Goal: Information Seeking & Learning: Check status

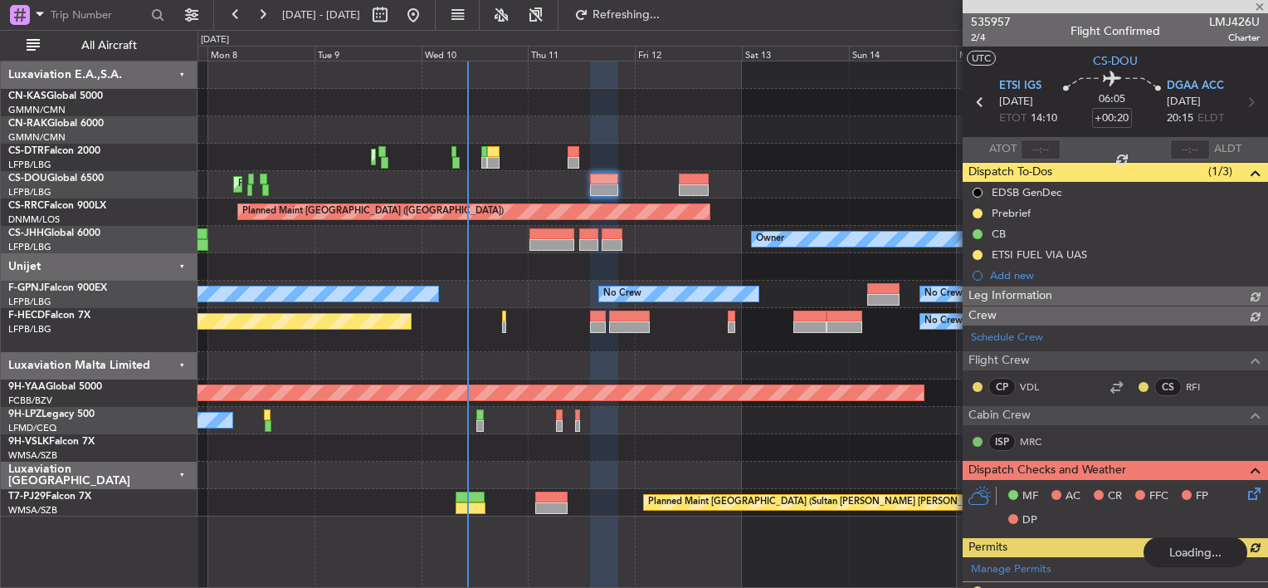
click at [488, 171] on div "Planned Maint Mugla ([GEOGRAPHIC_DATA]) Planned Maint [GEOGRAPHIC_DATA] ([GEOGR…" at bounding box center [733, 288] width 1070 height 455
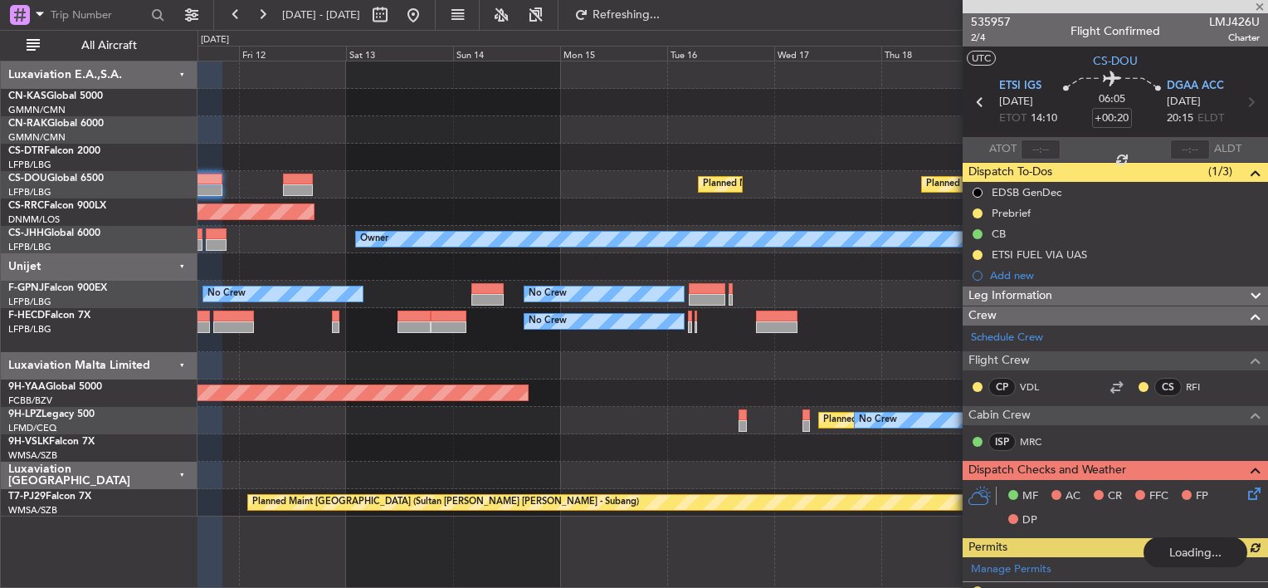
click at [540, 191] on div "Planned Maint Mugla ([GEOGRAPHIC_DATA]) Planned Maint [GEOGRAPHIC_DATA] ([GEOGR…" at bounding box center [733, 288] width 1070 height 455
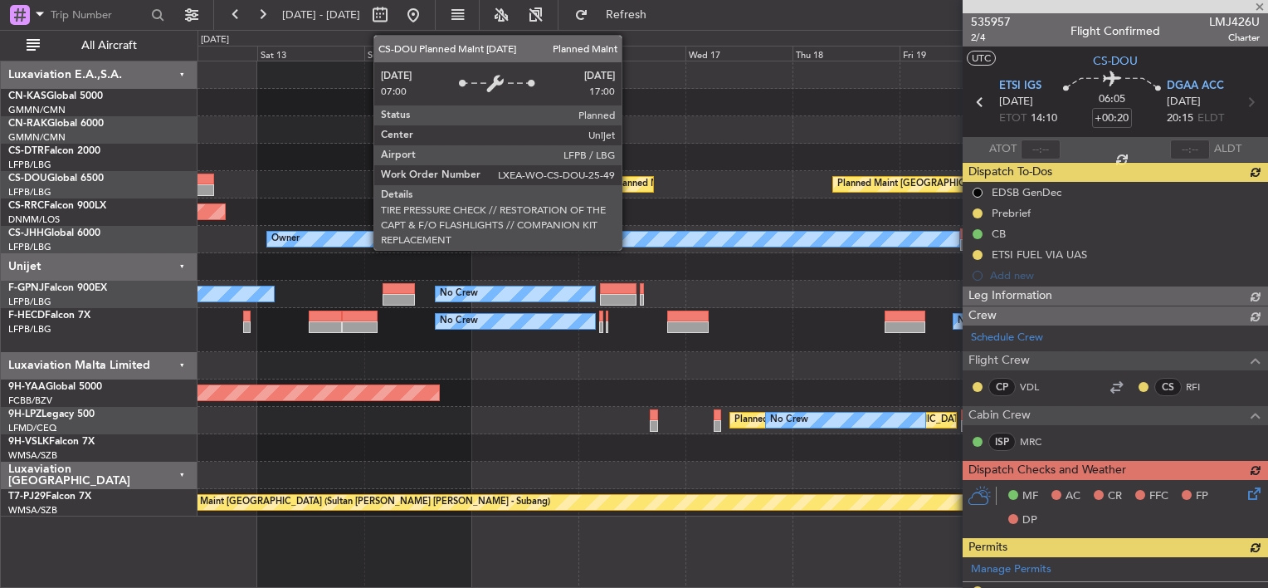
click at [628, 189] on div "Planned Maint [GEOGRAPHIC_DATA] ([GEOGRAPHIC_DATA]) Planned Maint [GEOGRAPHIC_D…" at bounding box center [733, 288] width 1070 height 455
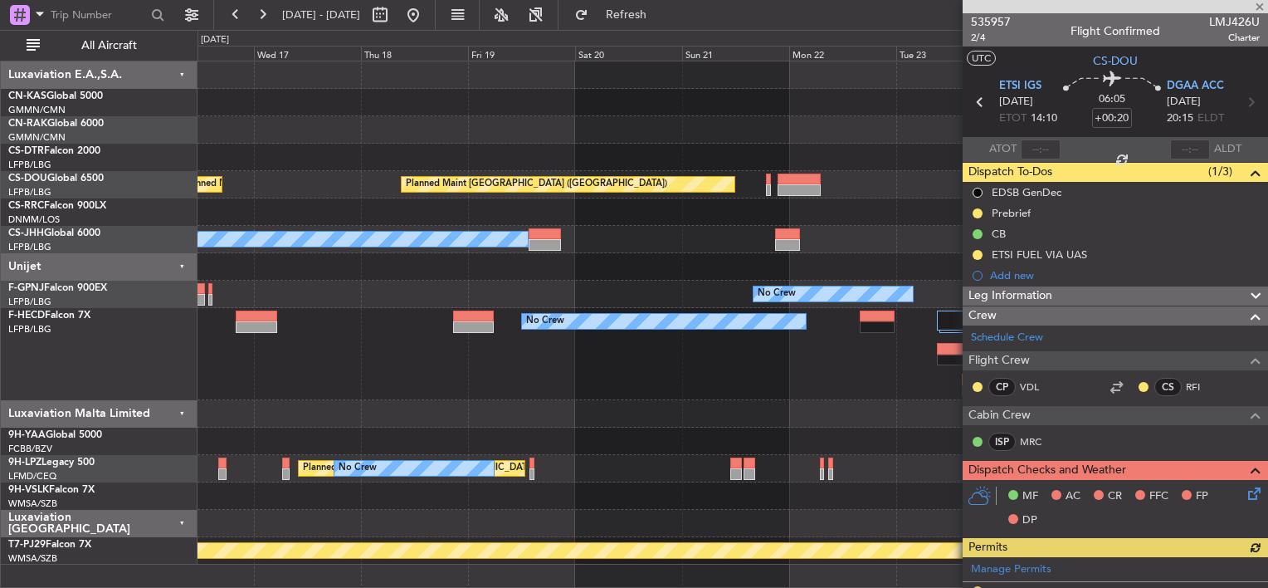
click at [406, 175] on div "Planned Maint [GEOGRAPHIC_DATA] ([GEOGRAPHIC_DATA]) Planned Maint [GEOGRAPHIC_D…" at bounding box center [733, 312] width 1070 height 503
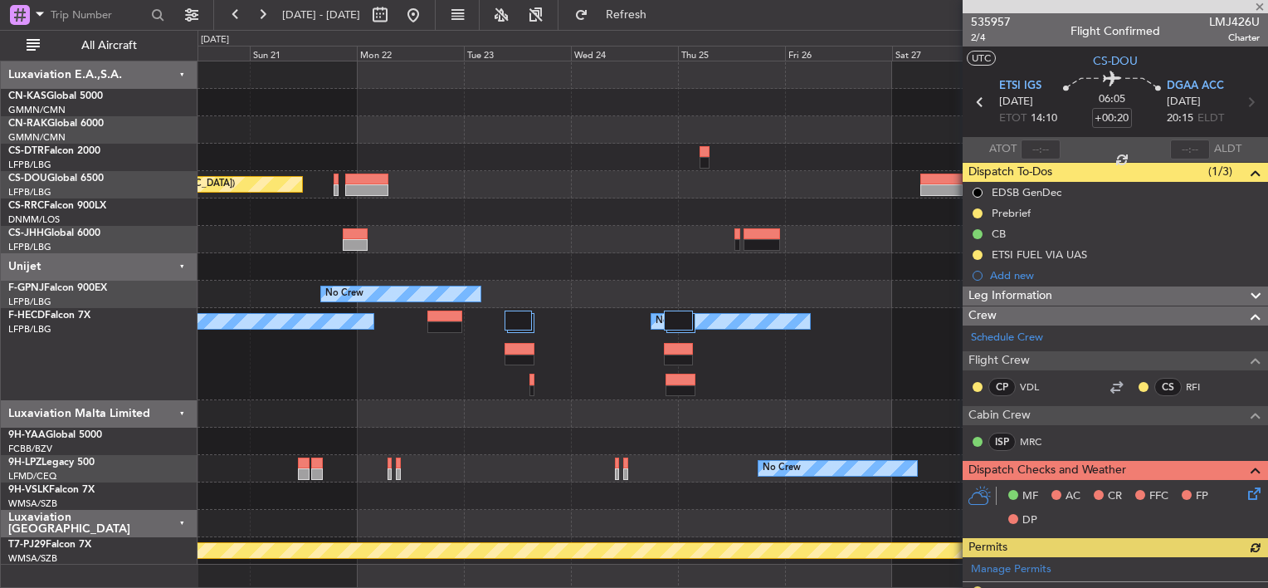
click at [580, 193] on div "Planned Maint [GEOGRAPHIC_DATA] ([GEOGRAPHIC_DATA]) Owner No Crew No Crew No Cr…" at bounding box center [733, 312] width 1070 height 503
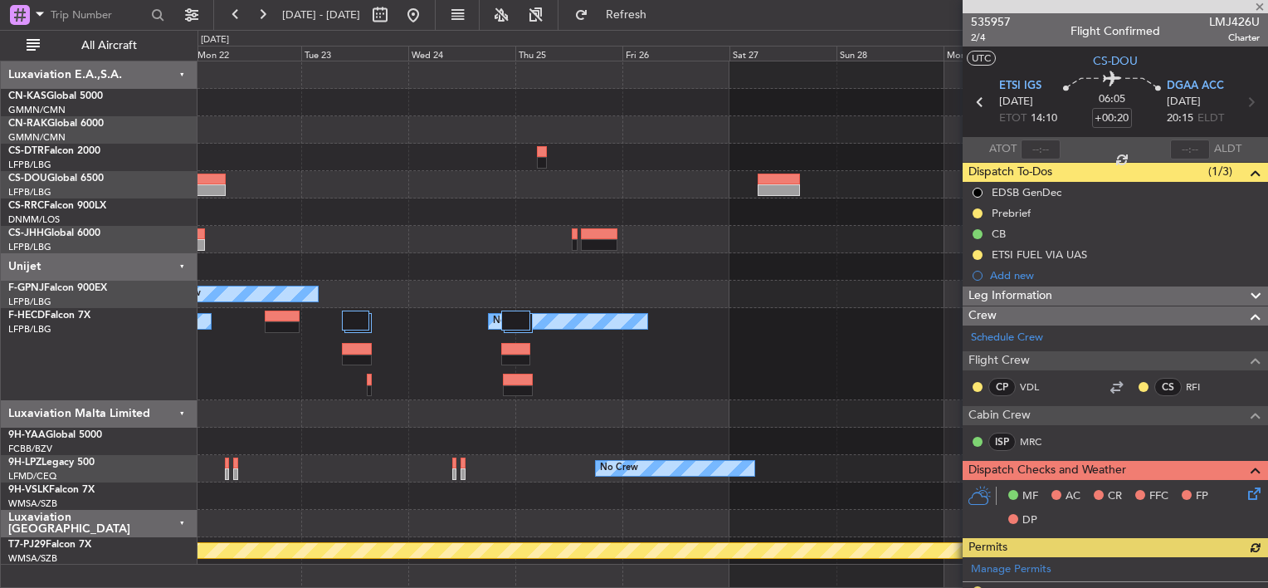
click at [290, 150] on div "Planned Maint [GEOGRAPHIC_DATA] ([GEOGRAPHIC_DATA]) Owner No Crew No Crew No Cr…" at bounding box center [733, 312] width 1070 height 503
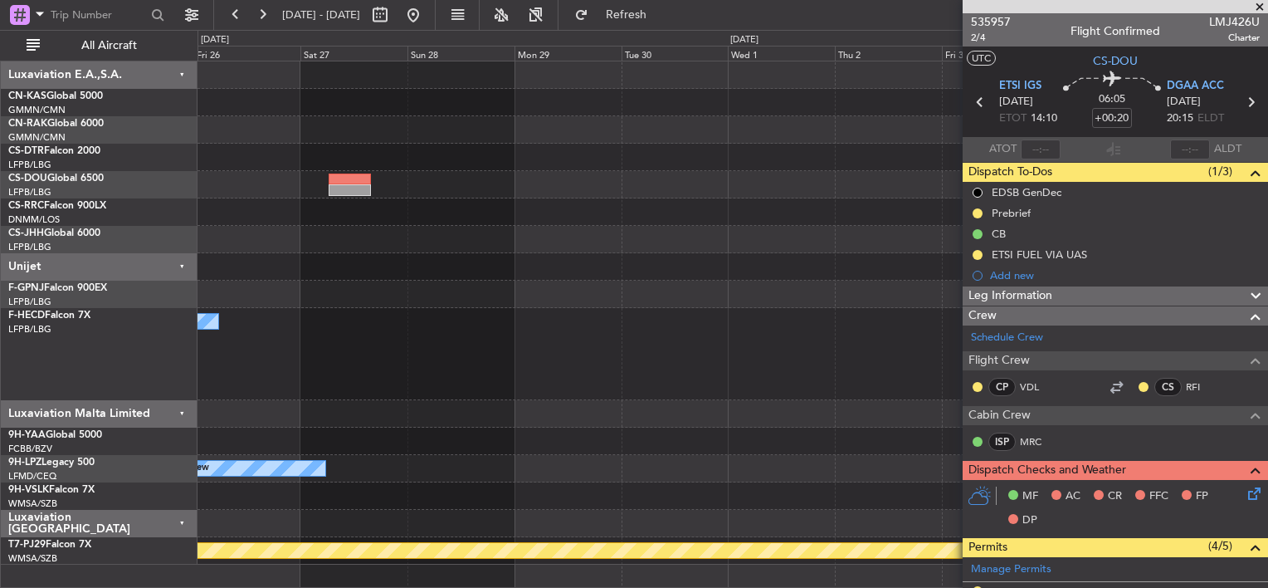
click at [480, 168] on div "No Crew No Crew Planned Maint [GEOGRAPHIC_DATA] (Sultan [PERSON_NAME] [PERSON_N…" at bounding box center [733, 312] width 1070 height 503
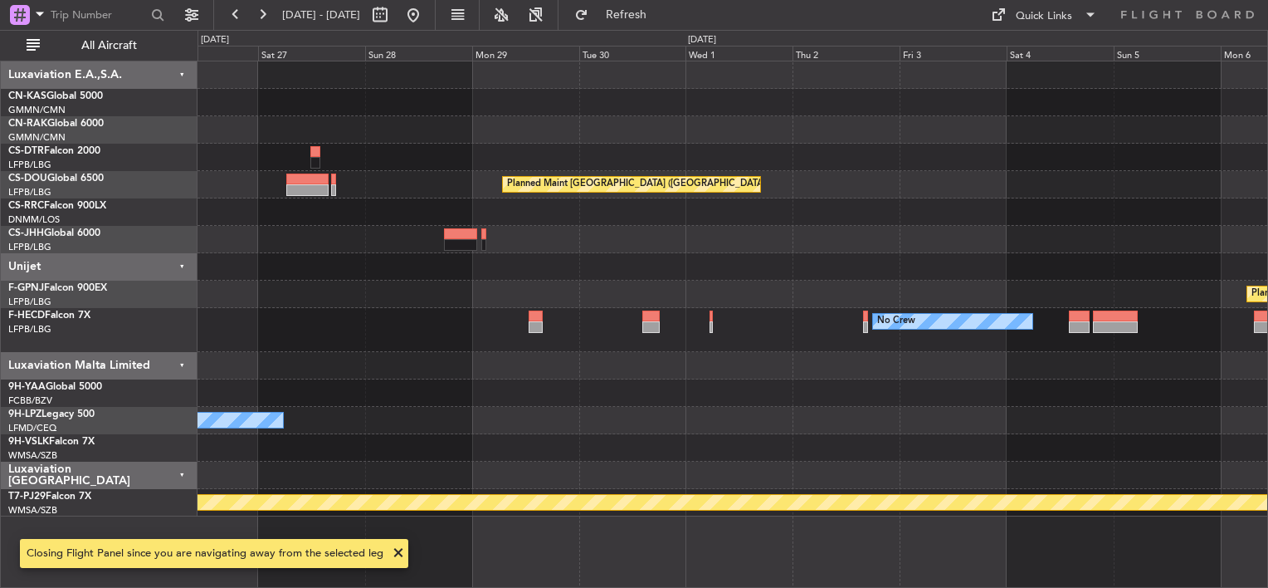
click at [729, 305] on div "Planned Maint [GEOGRAPHIC_DATA] ([GEOGRAPHIC_DATA]) Planned Maint [GEOGRAPHIC_D…" at bounding box center [733, 288] width 1070 height 455
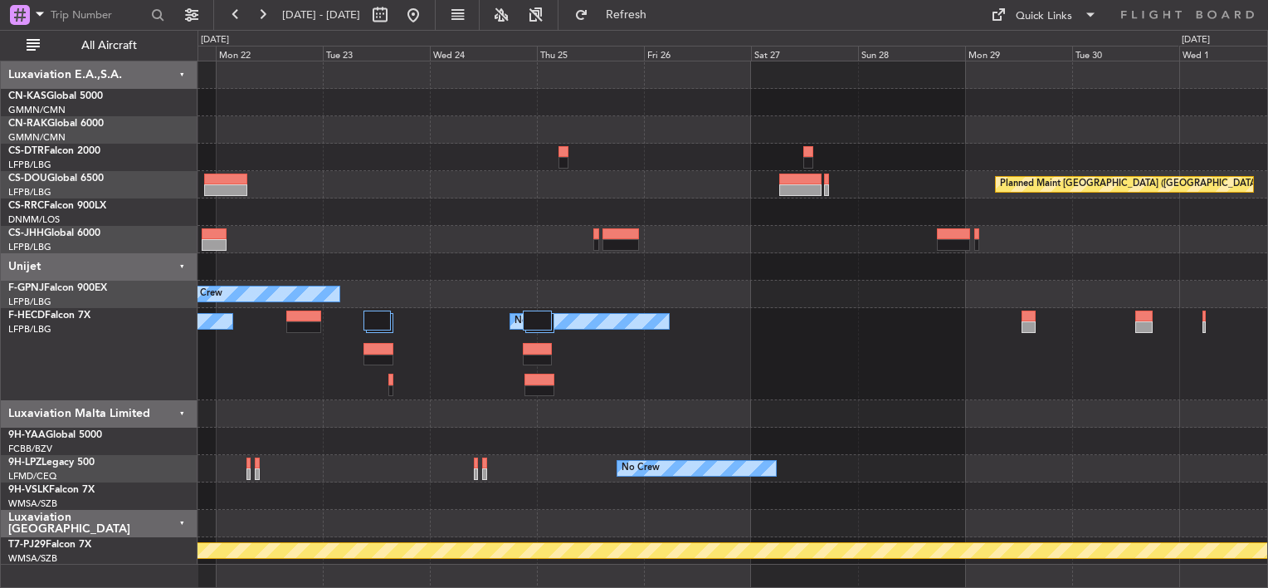
click at [807, 223] on div at bounding box center [733, 211] width 1070 height 27
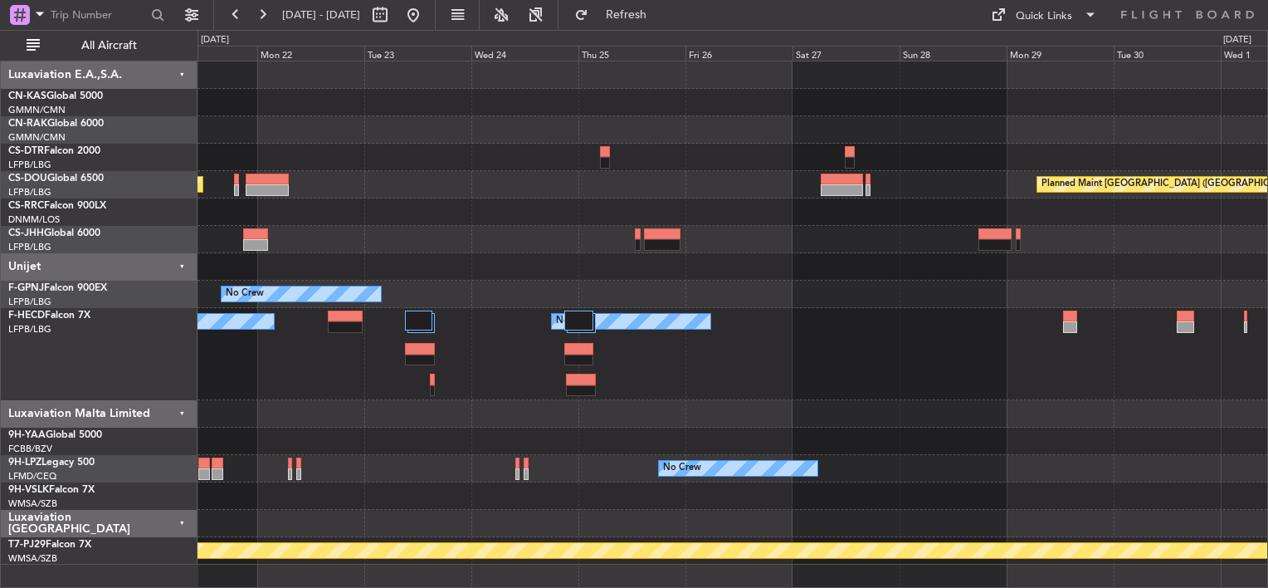
click at [1051, 156] on div "Planned Maint [GEOGRAPHIC_DATA] ([GEOGRAPHIC_DATA]) Planned Maint [GEOGRAPHIC_D…" at bounding box center [733, 312] width 1070 height 503
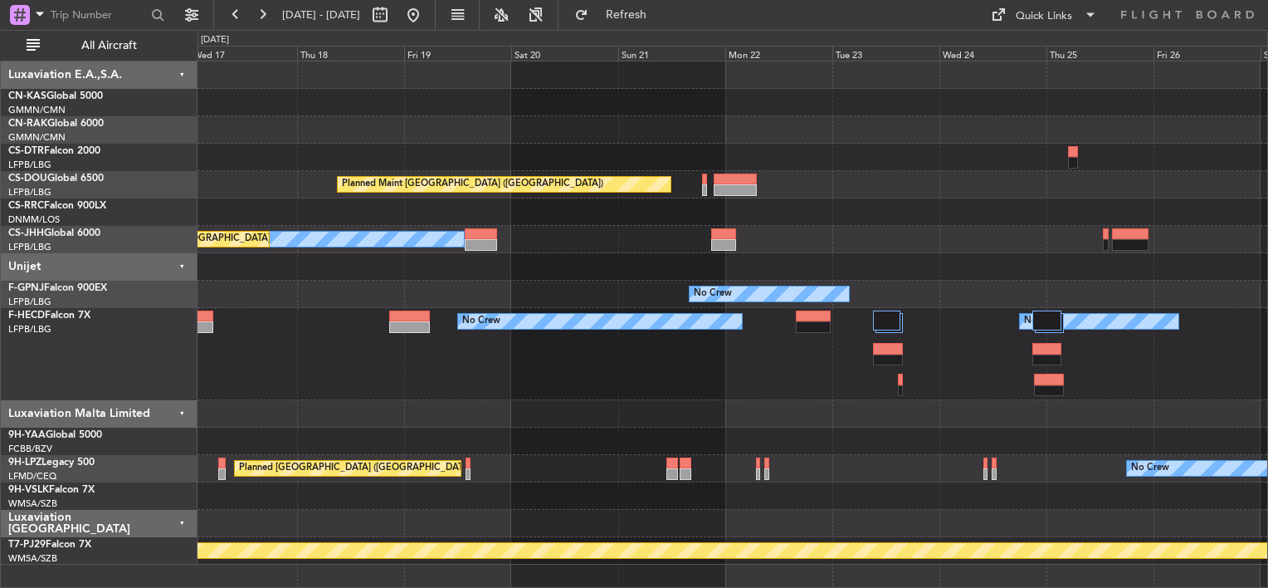
click at [856, 153] on div at bounding box center [733, 157] width 1070 height 27
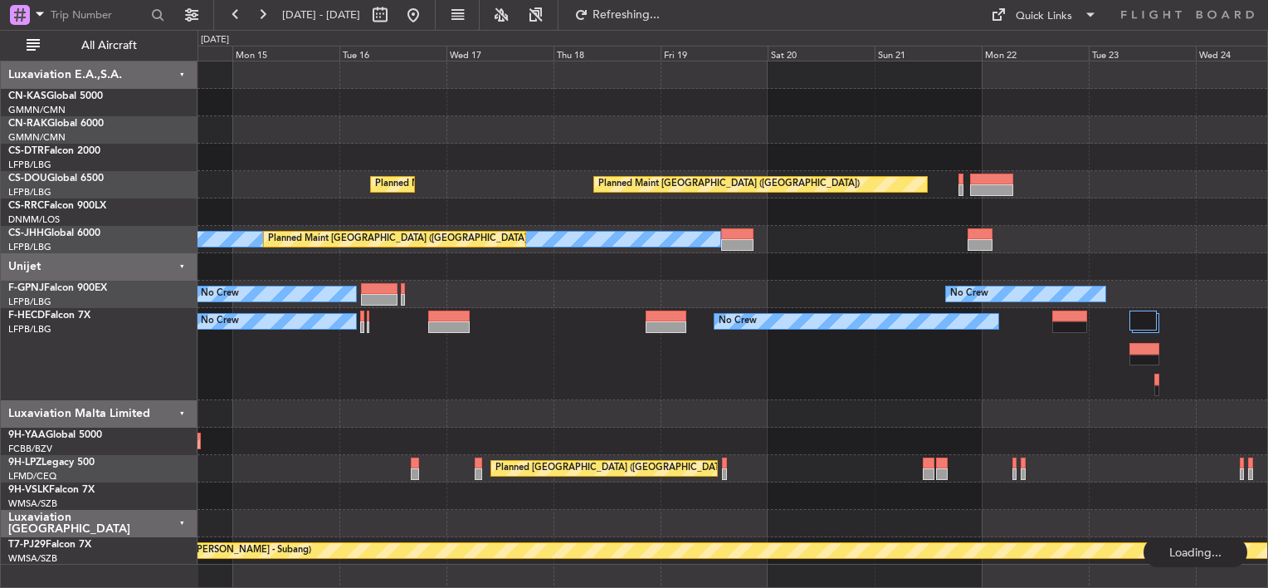
click at [950, 199] on div "Planned Maint [GEOGRAPHIC_DATA] ([GEOGRAPHIC_DATA]) Planned Maint [GEOGRAPHIC_D…" at bounding box center [733, 312] width 1070 height 503
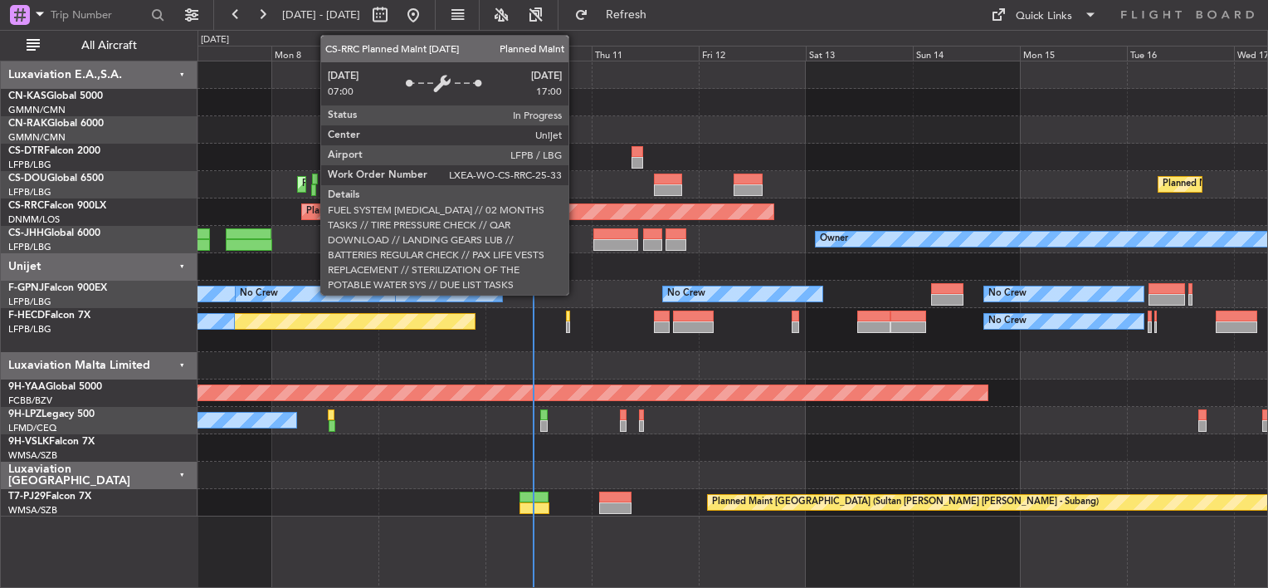
click at [864, 189] on div "Planned Maint Mugla ([GEOGRAPHIC_DATA]) Planned Maint [GEOGRAPHIC_DATA] ([GEOGR…" at bounding box center [733, 288] width 1070 height 455
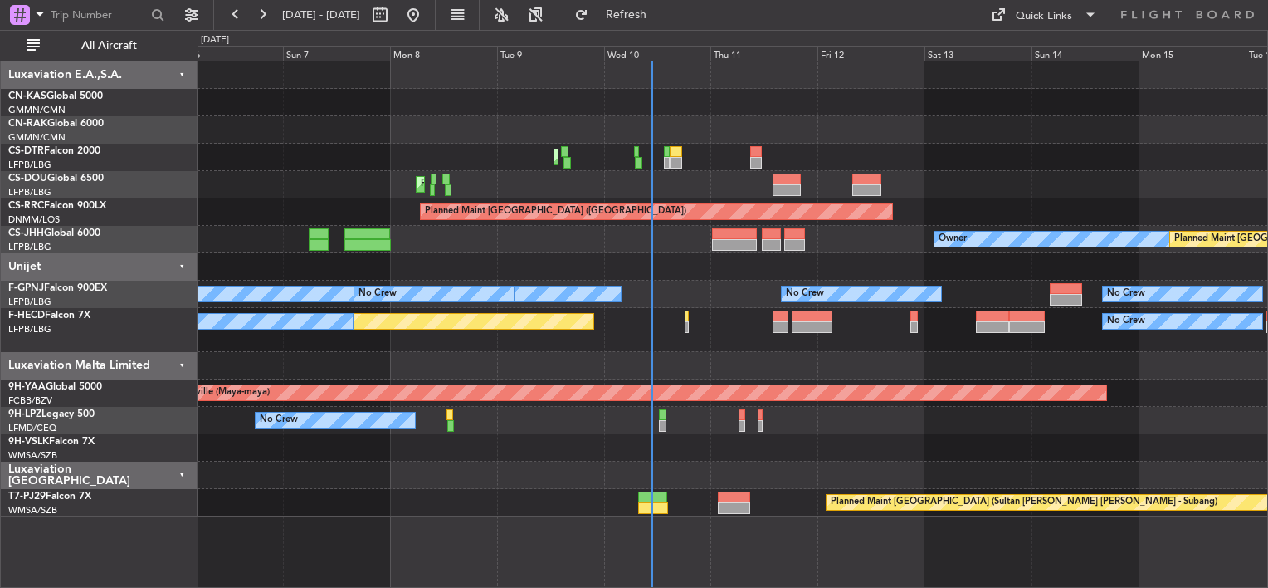
click at [390, 175] on div "Planned Maint Mugla ([GEOGRAPHIC_DATA]) Planned Maint [GEOGRAPHIC_DATA] ([GEOGR…" at bounding box center [733, 288] width 1070 height 455
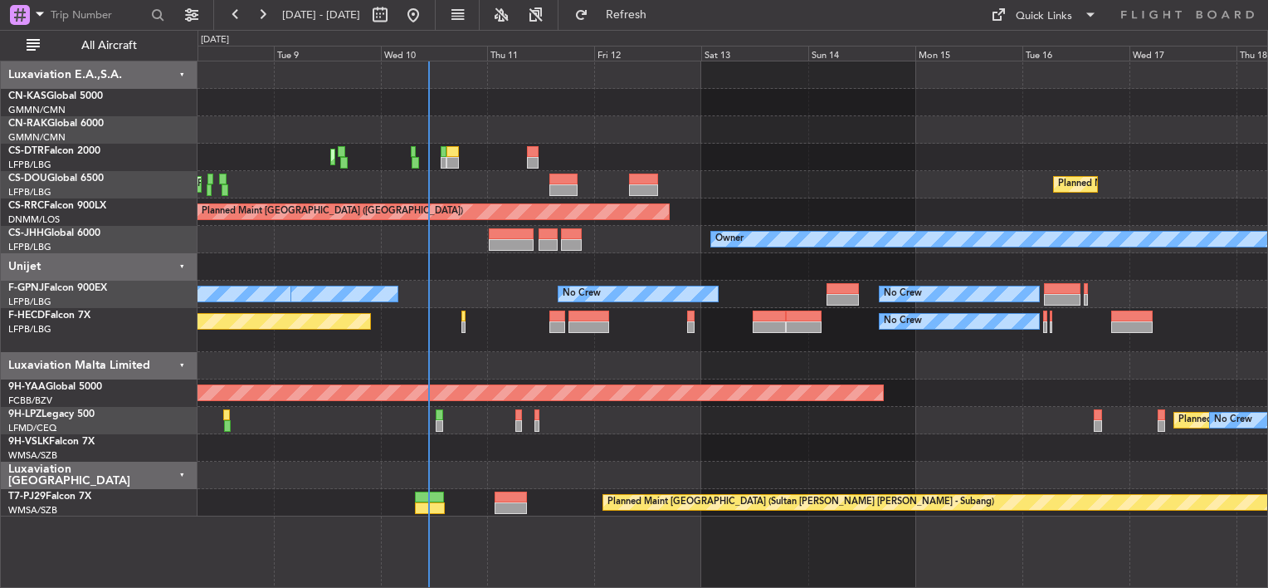
click at [596, 271] on div at bounding box center [733, 266] width 1070 height 27
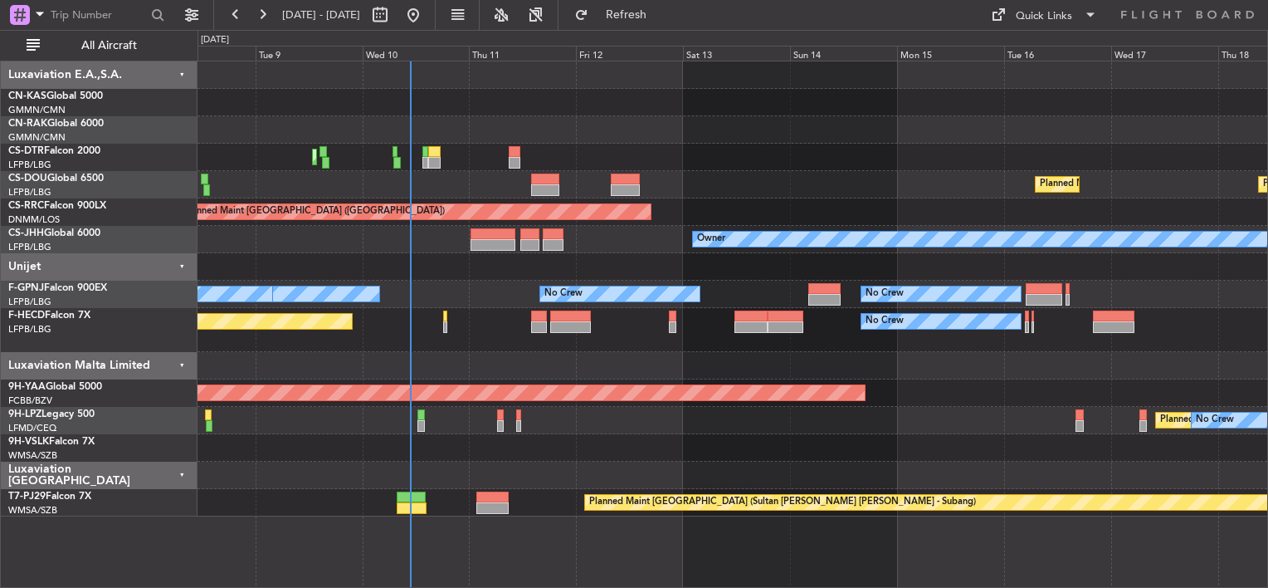
click at [668, 178] on div "Planned Maint [GEOGRAPHIC_DATA] ([GEOGRAPHIC_DATA]) Planned Maint [GEOGRAPHIC_D…" at bounding box center [733, 184] width 1070 height 27
